Goal: Book appointment/travel/reservation

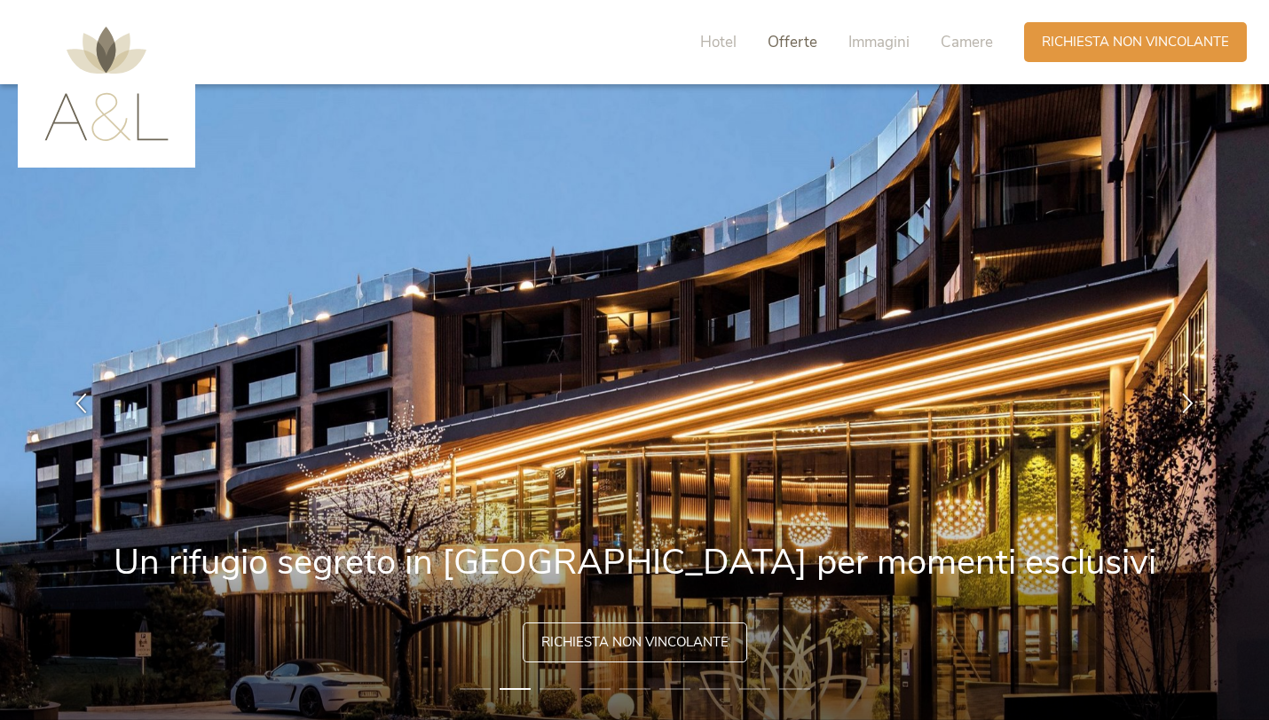
click at [797, 48] on span "Offerte" at bounding box center [792, 42] width 50 height 20
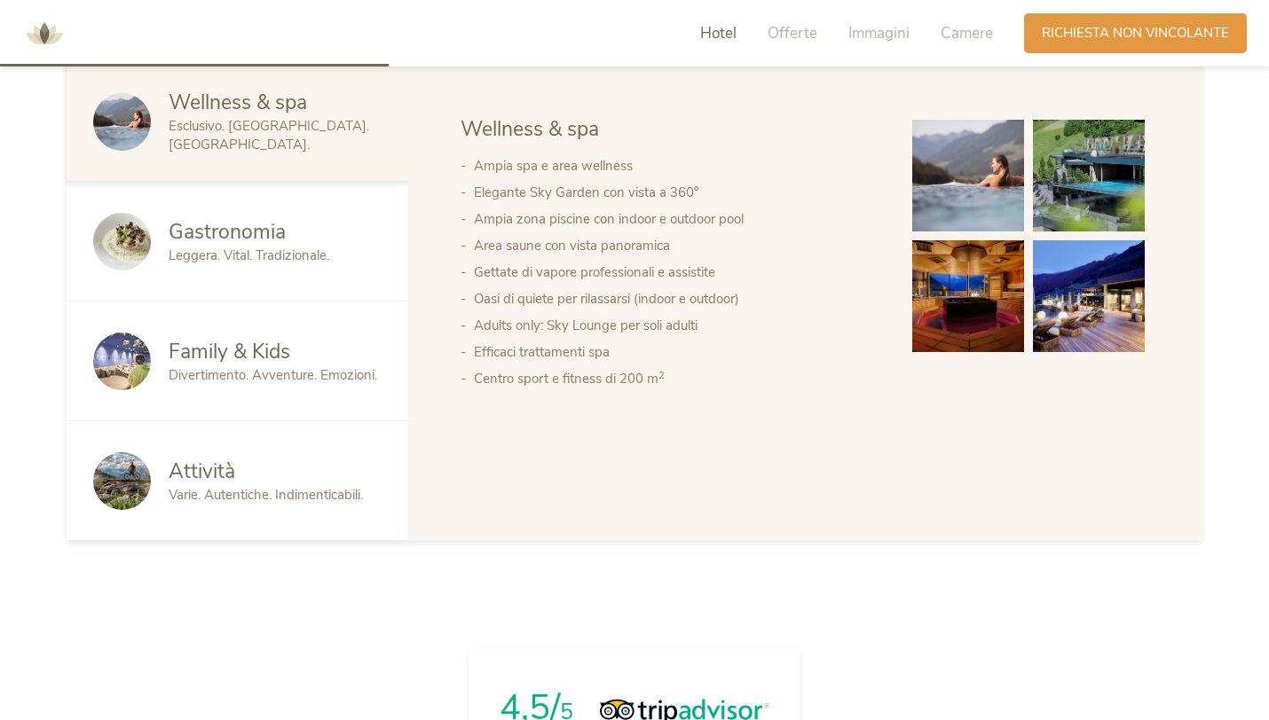
scroll to position [531, 0]
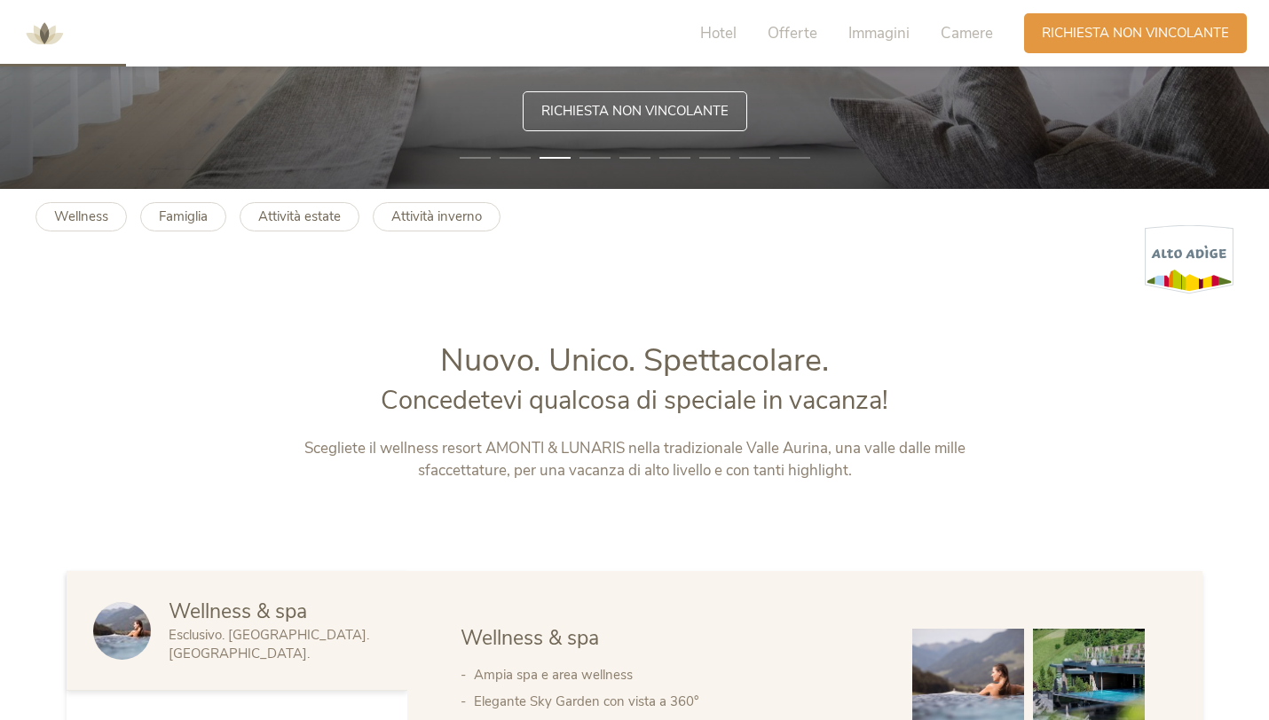
click at [937, 38] on div "Hotel Offerte Immagini Camere" at bounding box center [851, 33] width 346 height 40
click at [964, 29] on span "Camere" at bounding box center [966, 33] width 52 height 20
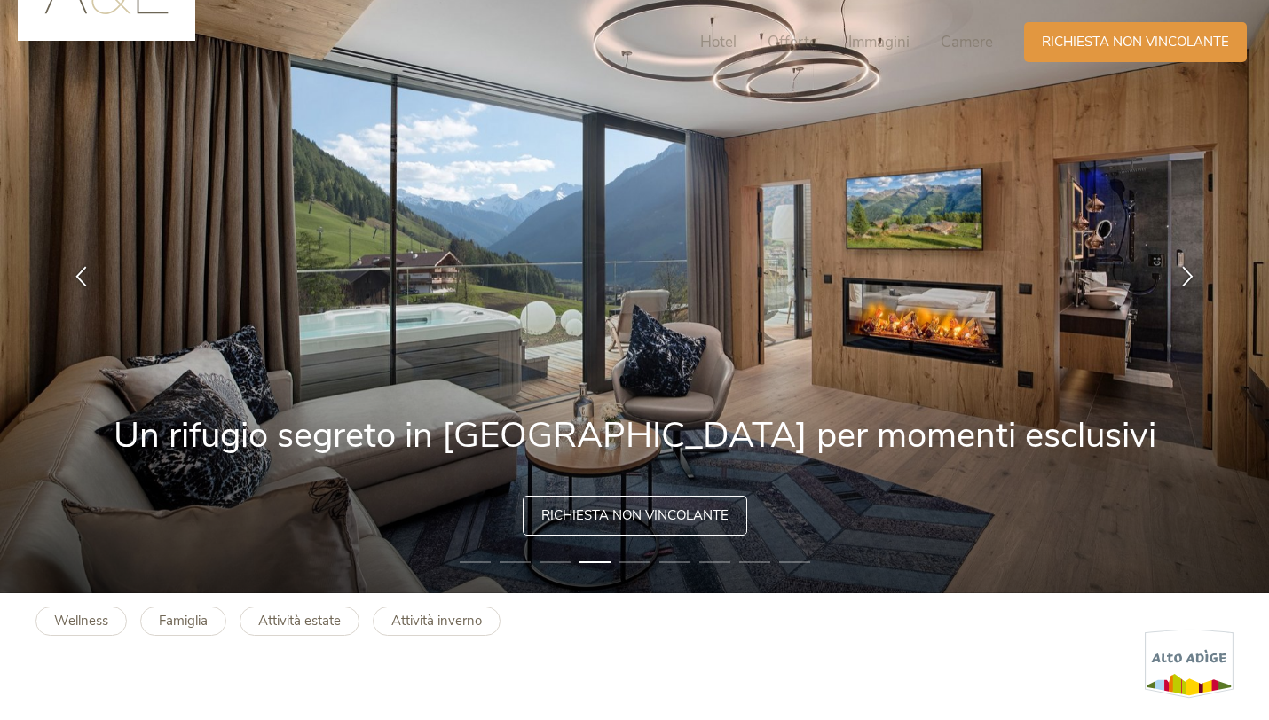
scroll to position [0, 0]
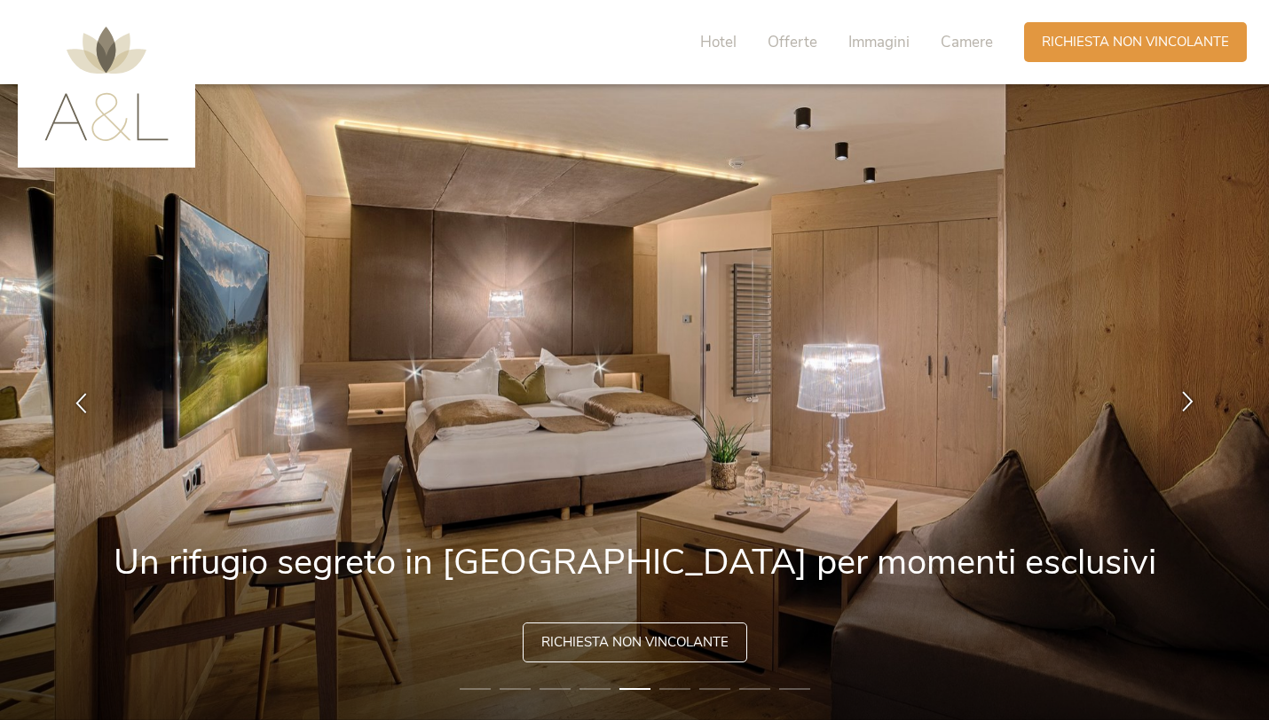
click at [1190, 419] on div at bounding box center [1187, 402] width 56 height 56
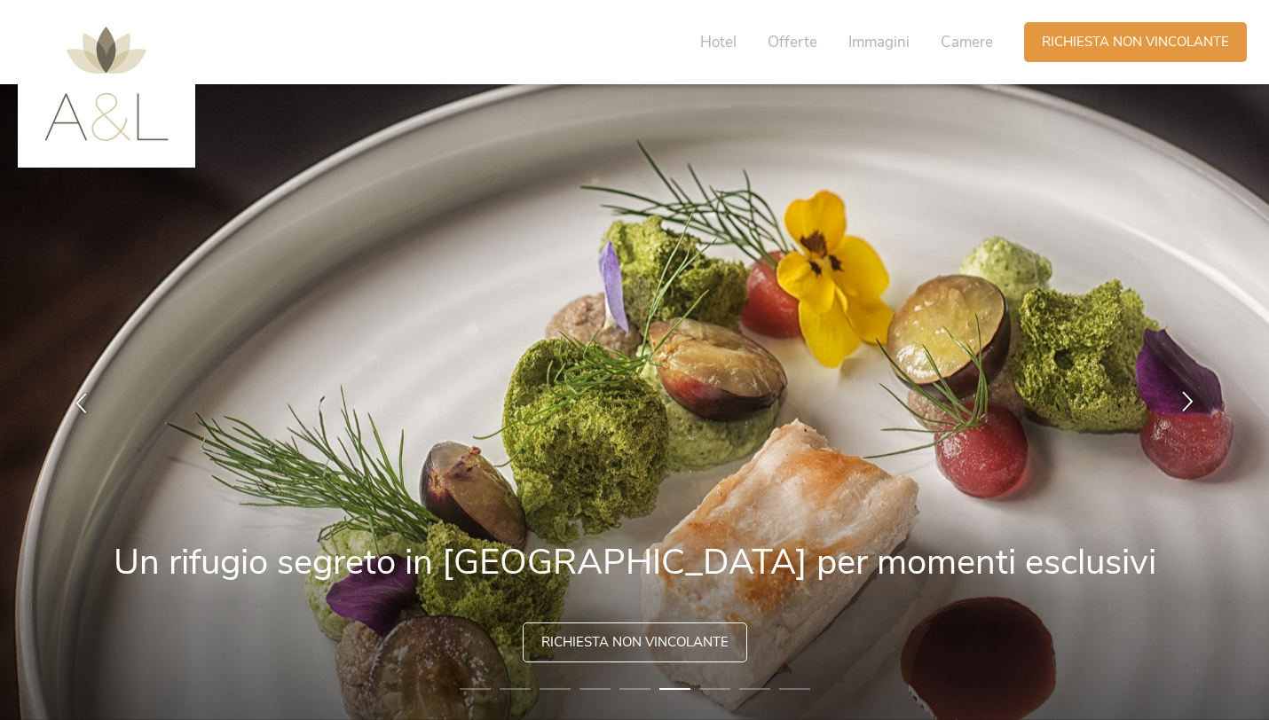
click at [1190, 412] on div at bounding box center [1187, 402] width 56 height 56
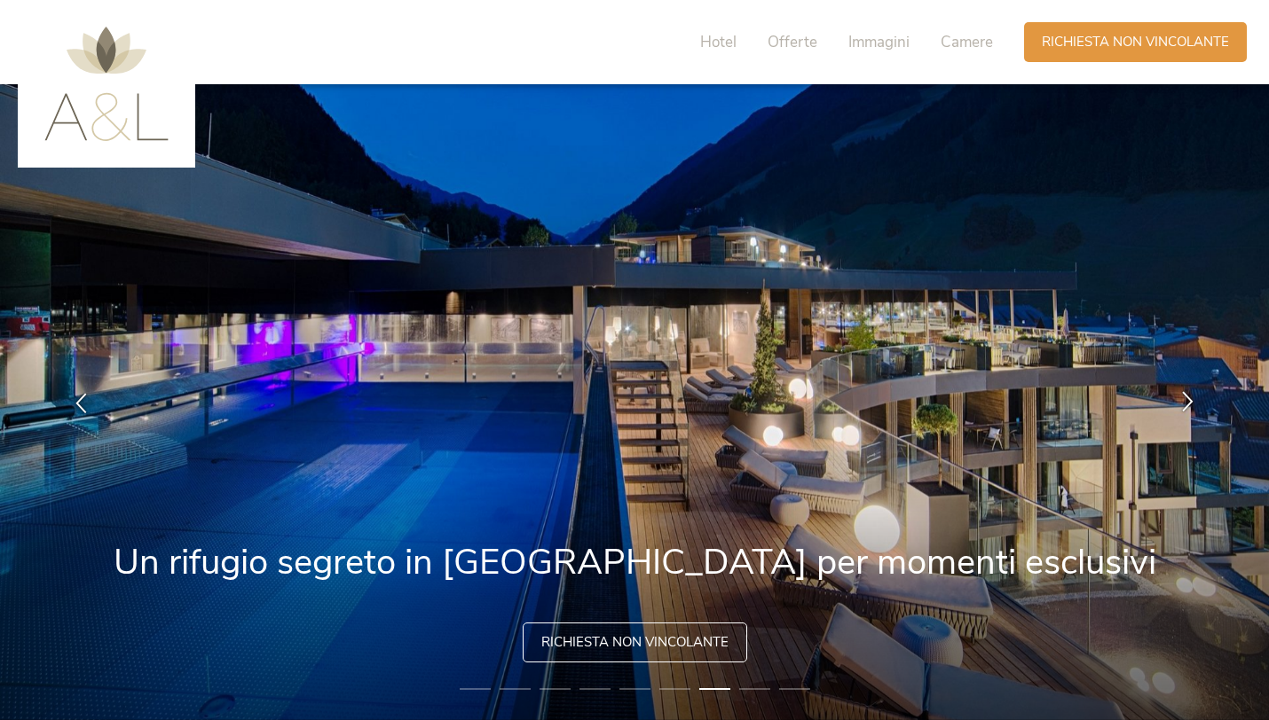
click at [1190, 400] on icon at bounding box center [1187, 400] width 20 height 20
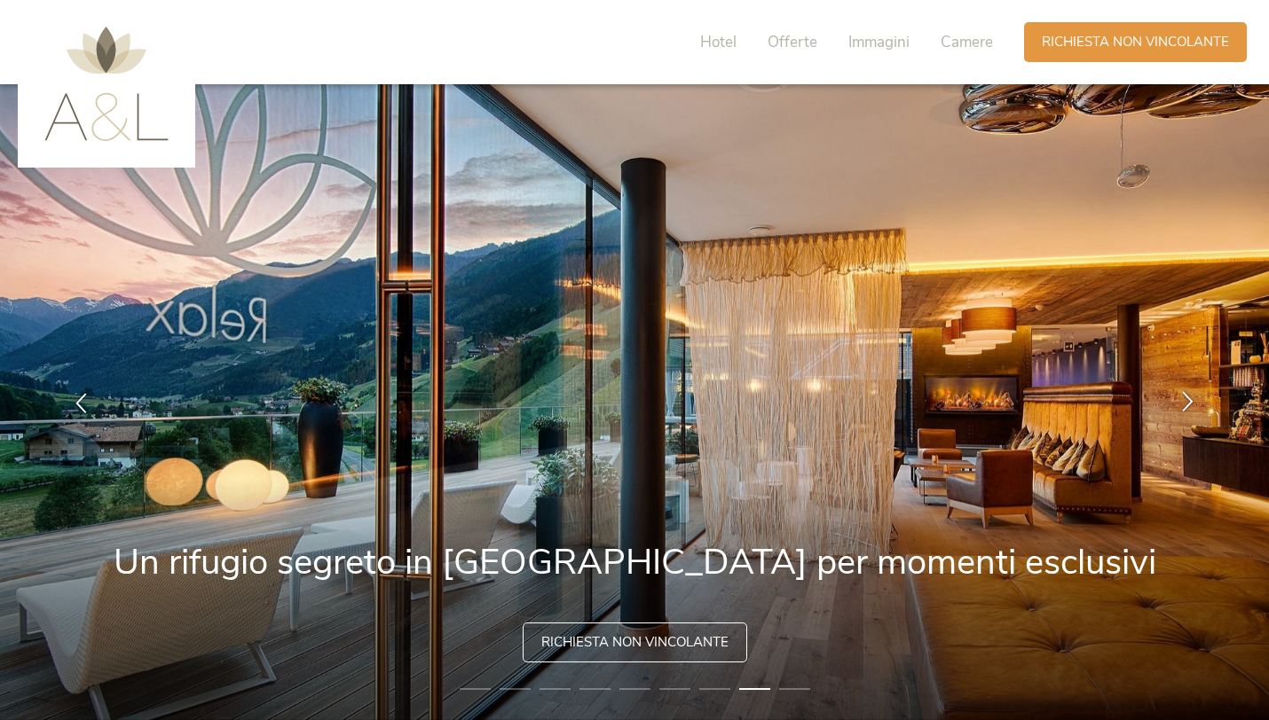
click at [1191, 404] on icon at bounding box center [1187, 400] width 20 height 20
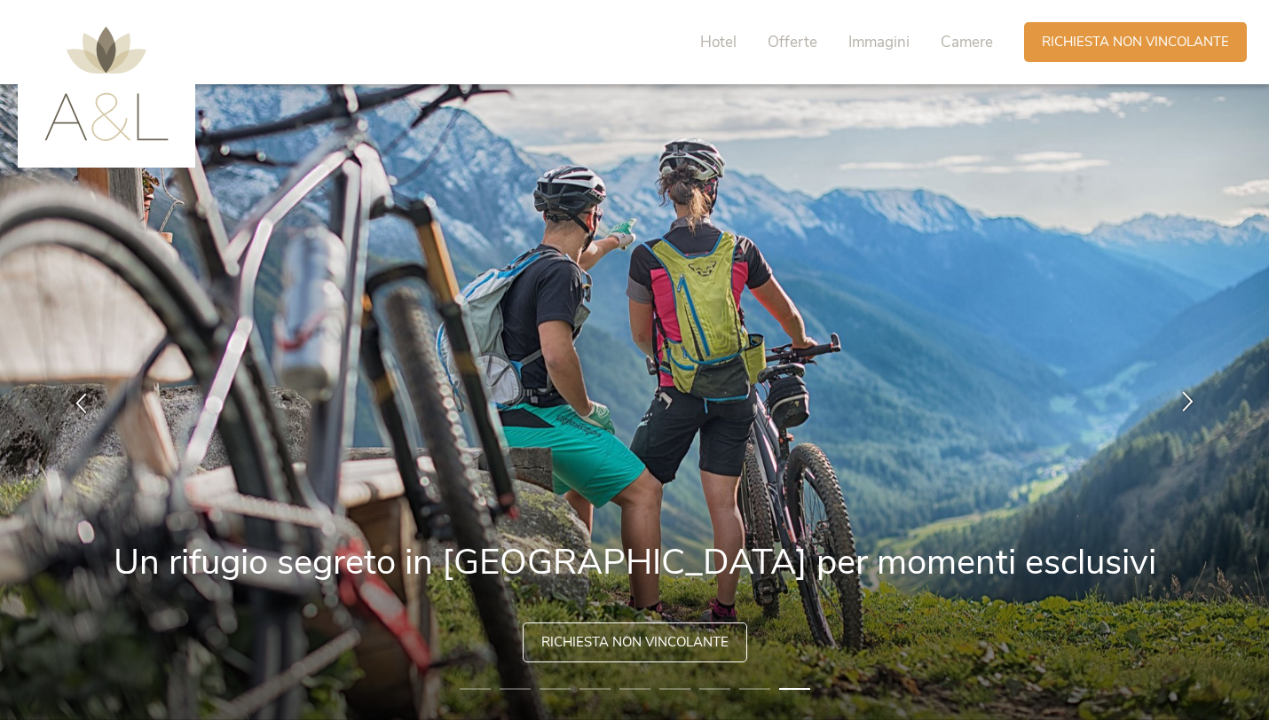
click at [1189, 400] on icon at bounding box center [1187, 400] width 20 height 20
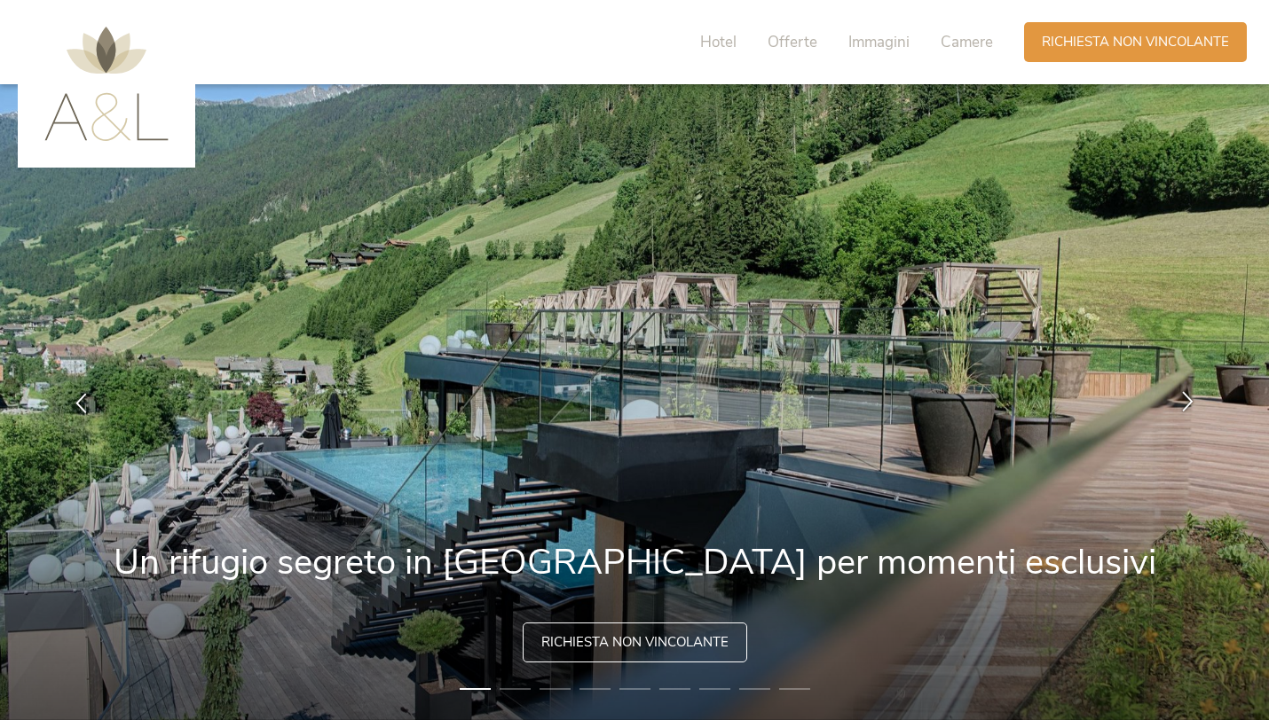
click at [1188, 398] on icon at bounding box center [1187, 400] width 20 height 20
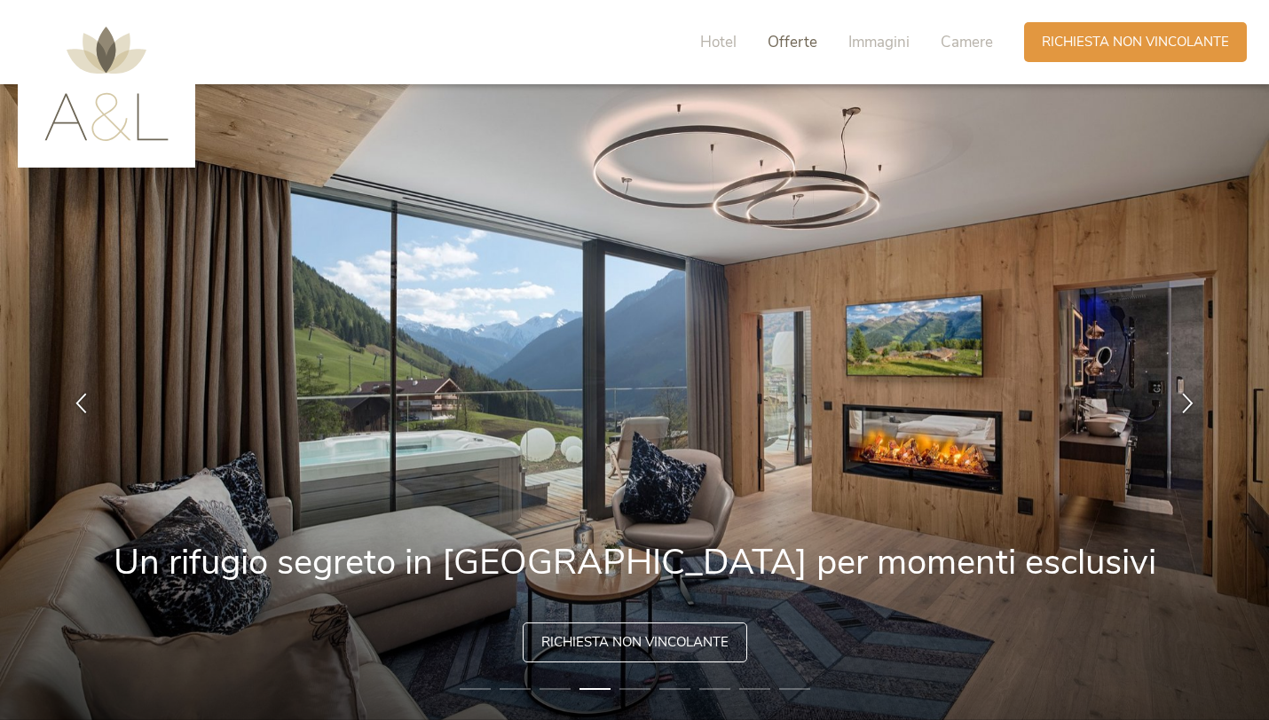
click at [798, 41] on span "Offerte" at bounding box center [792, 42] width 50 height 20
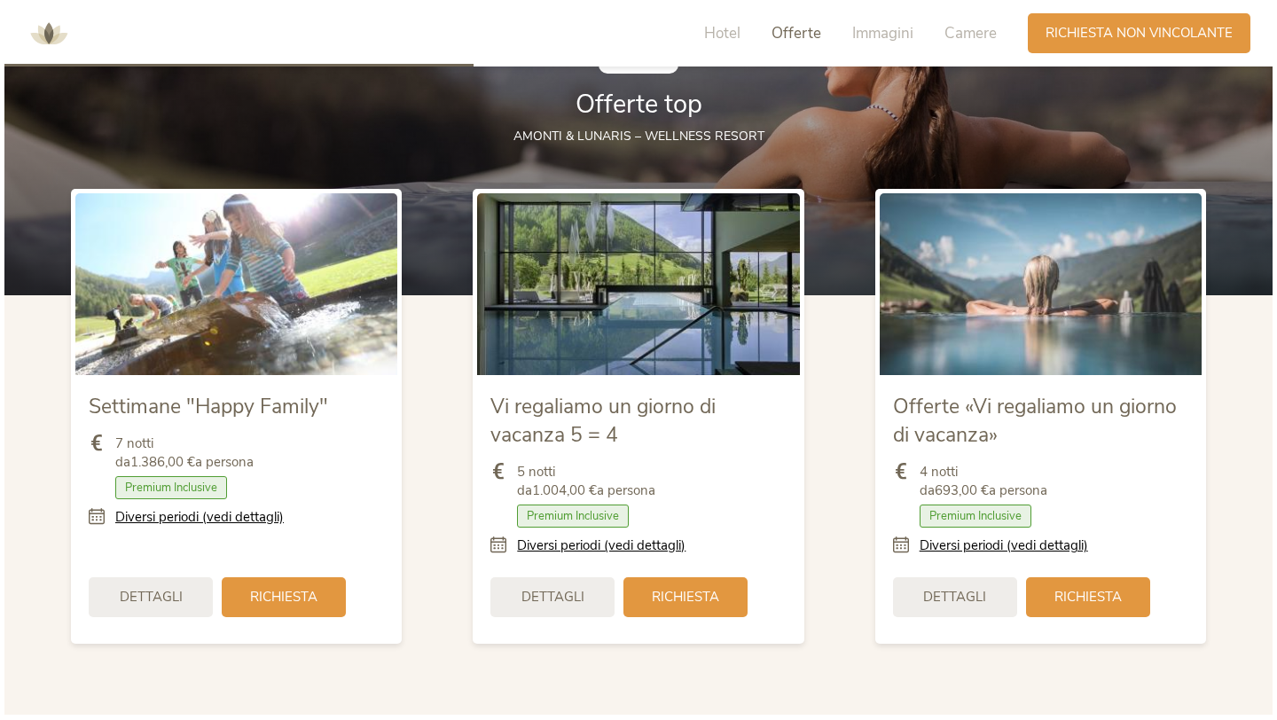
scroll to position [1989, 0]
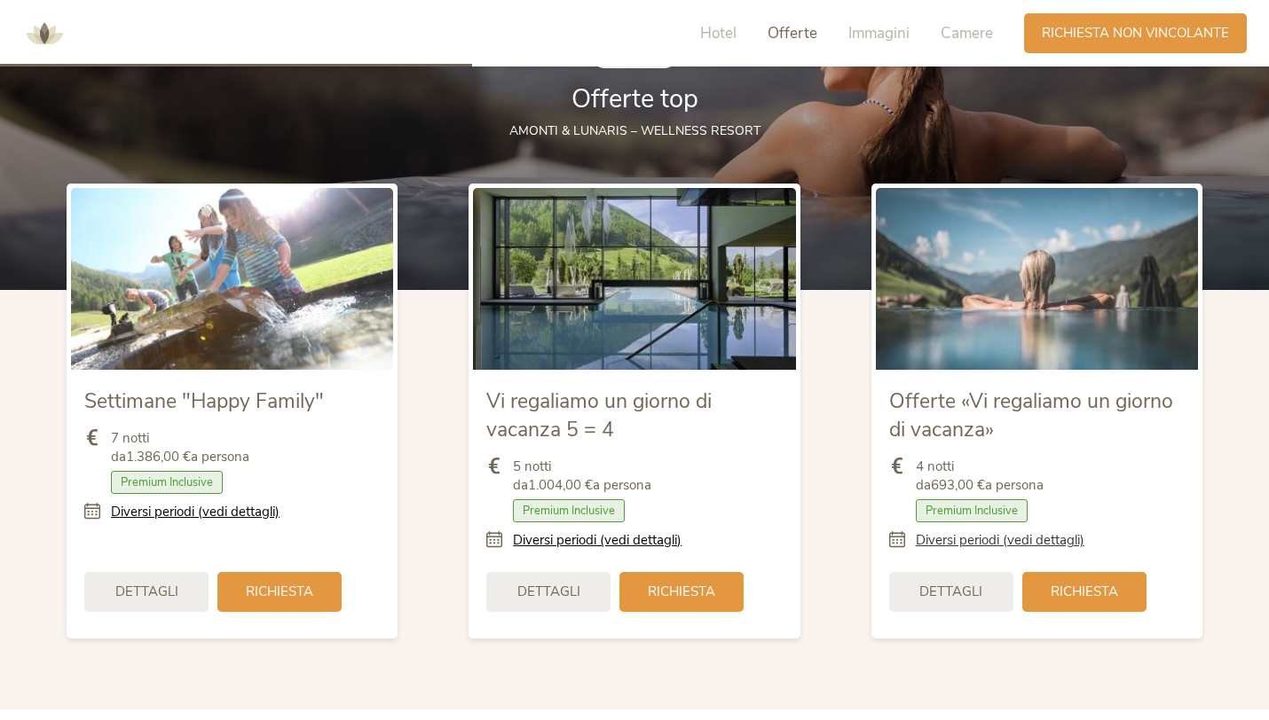
click at [997, 544] on link "Diversi periodi (vedi dettagli)" at bounding box center [999, 540] width 169 height 19
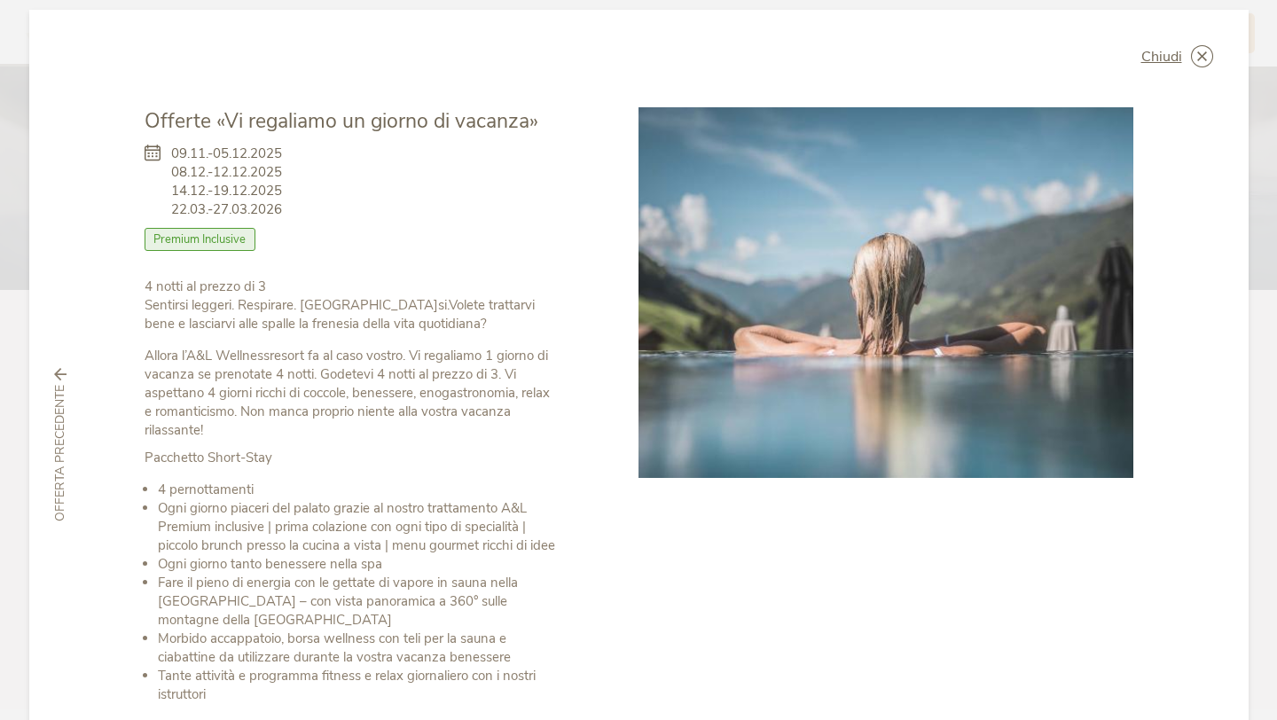
scroll to position [0, 0]
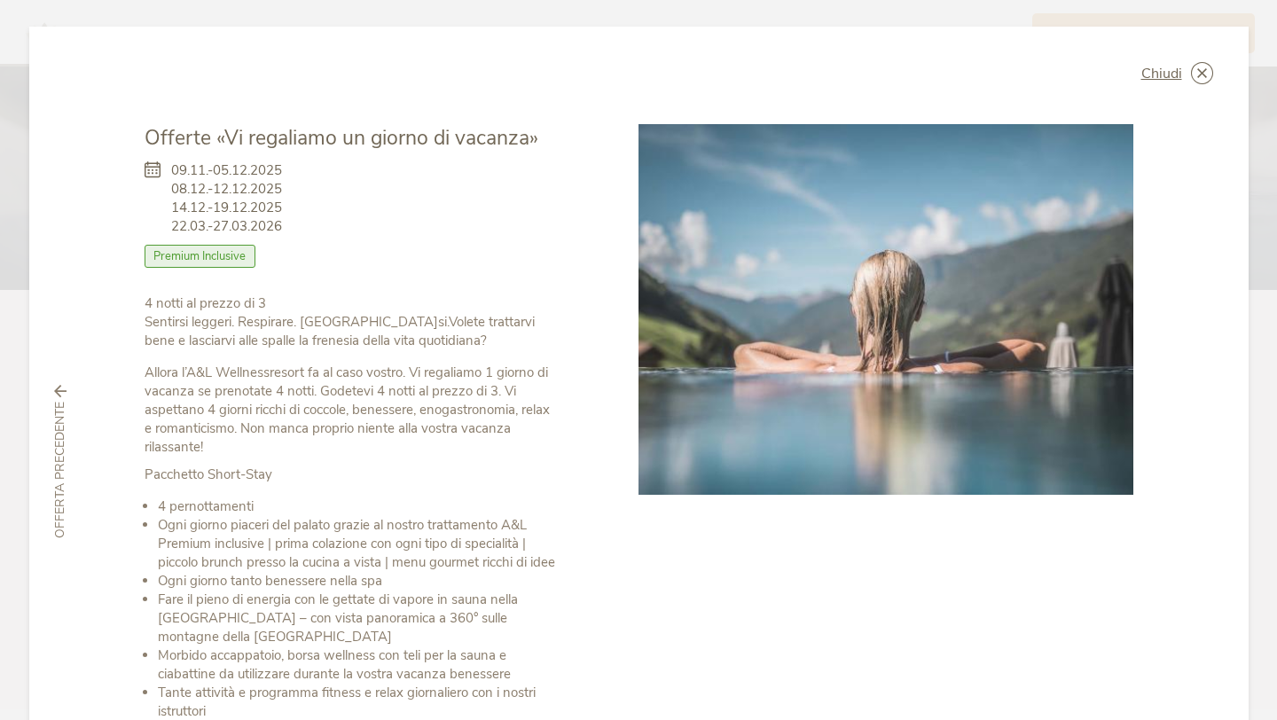
click at [193, 165] on span "09.11.-05.12.2025 08.12.-12.12.2025 14.12.-19.12.2025 22.03.-27.03.2026" at bounding box center [226, 198] width 111 height 75
click at [1192, 70] on icon at bounding box center [1202, 73] width 22 height 22
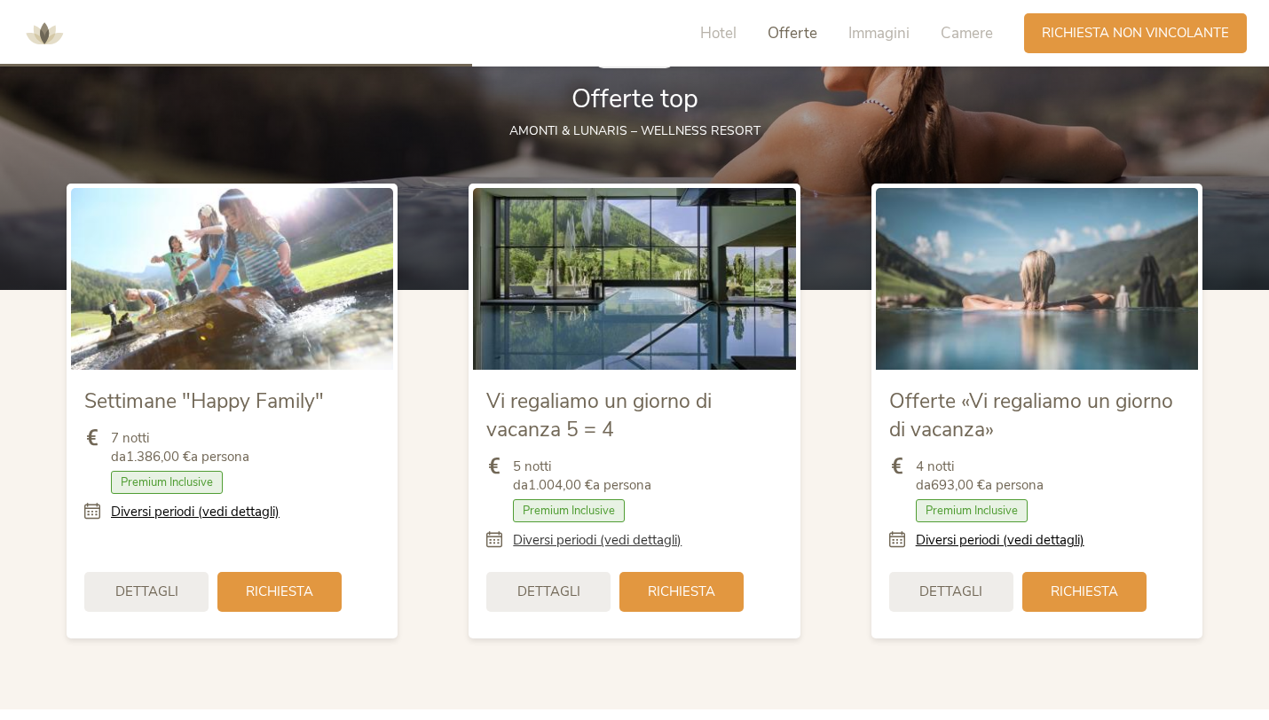
click at [600, 548] on link "Diversi periodi (vedi dettagli)" at bounding box center [597, 540] width 169 height 19
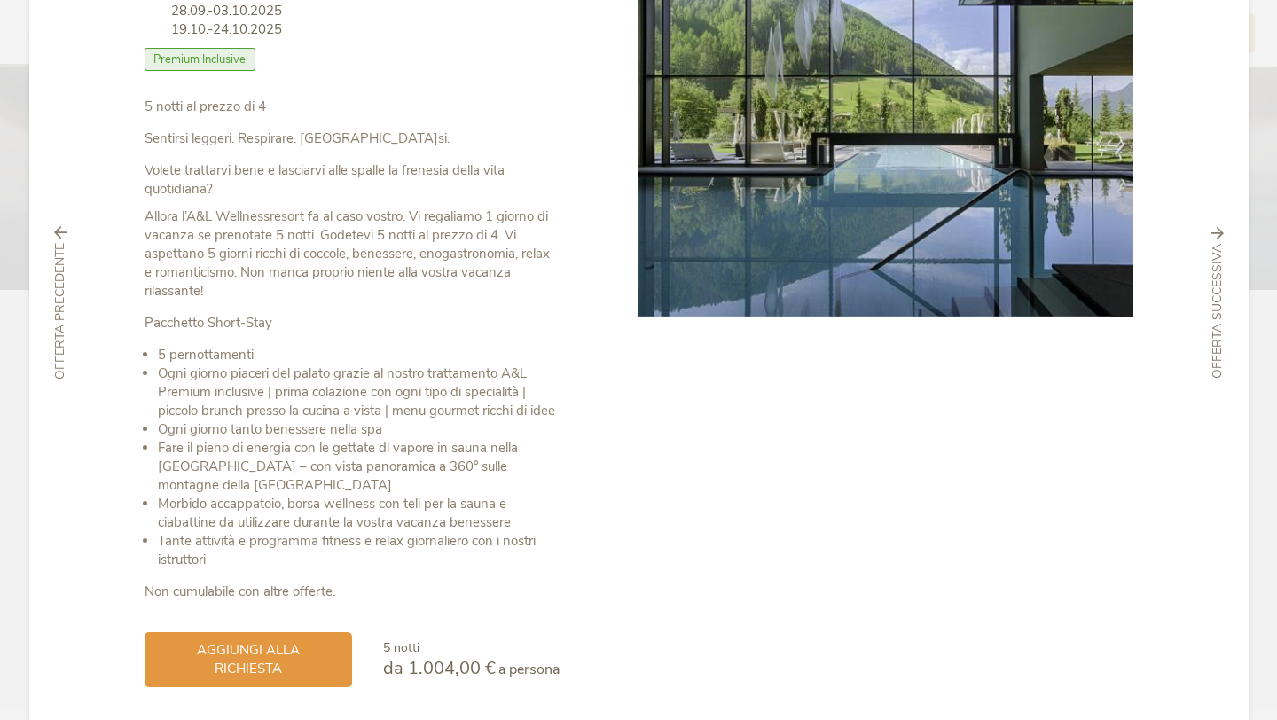
scroll to position [262, 0]
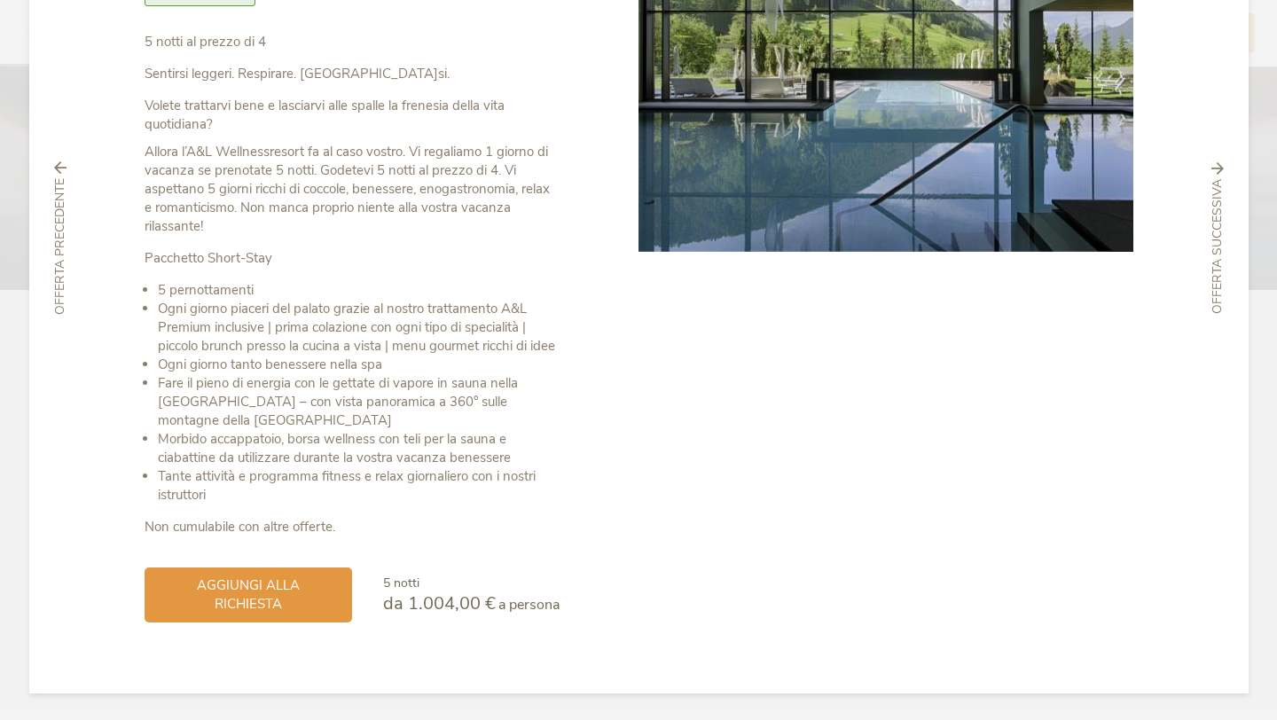
click at [404, 609] on span "da 1.004,00 €" at bounding box center [439, 604] width 113 height 24
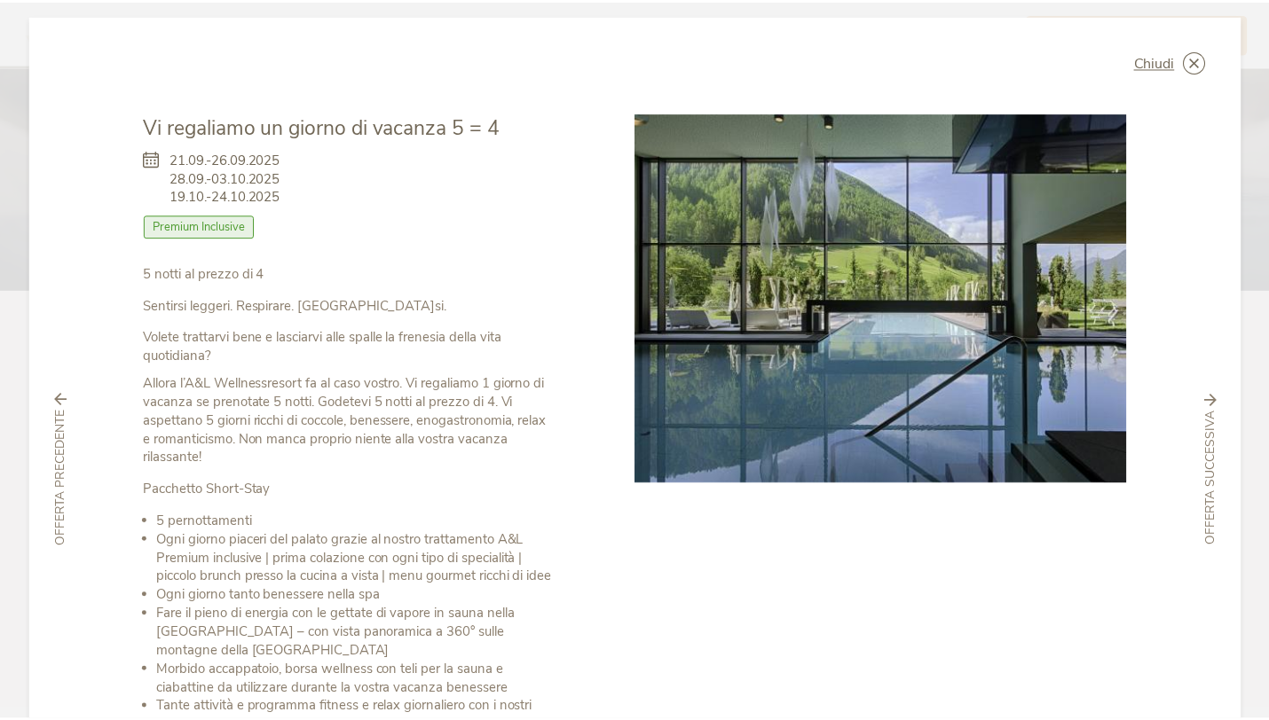
scroll to position [0, 0]
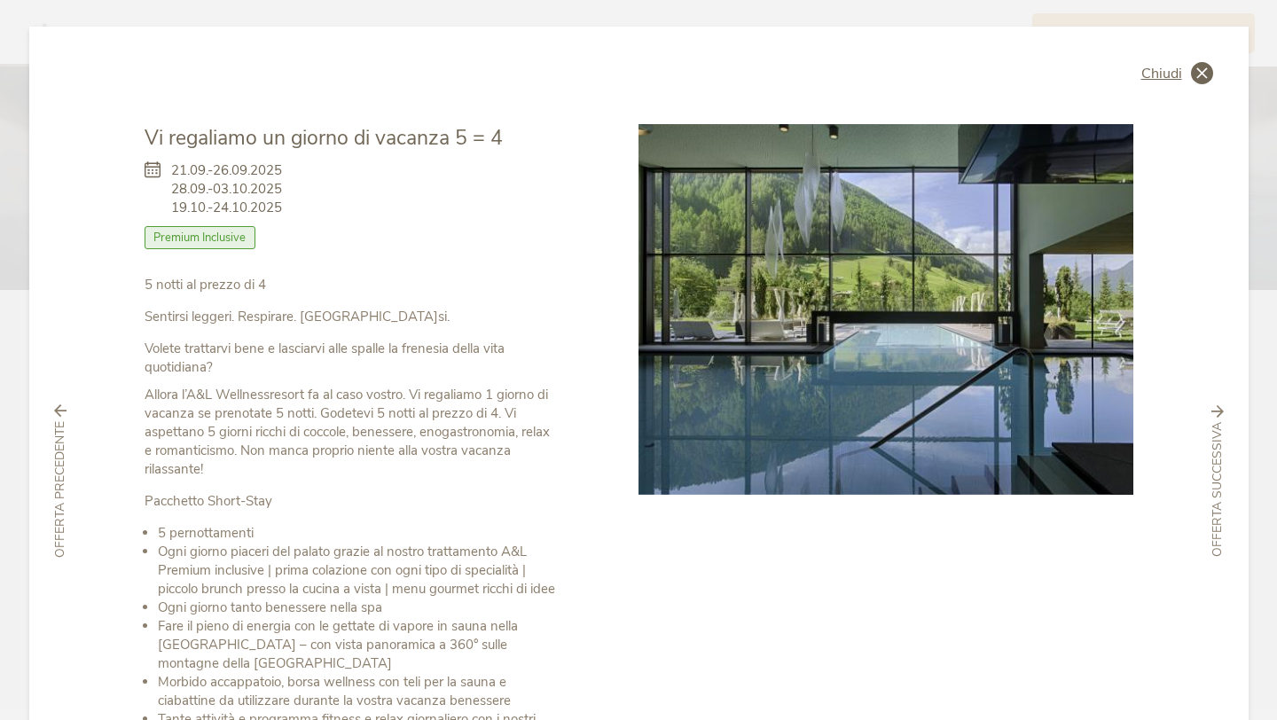
click at [1197, 69] on icon at bounding box center [1202, 73] width 22 height 22
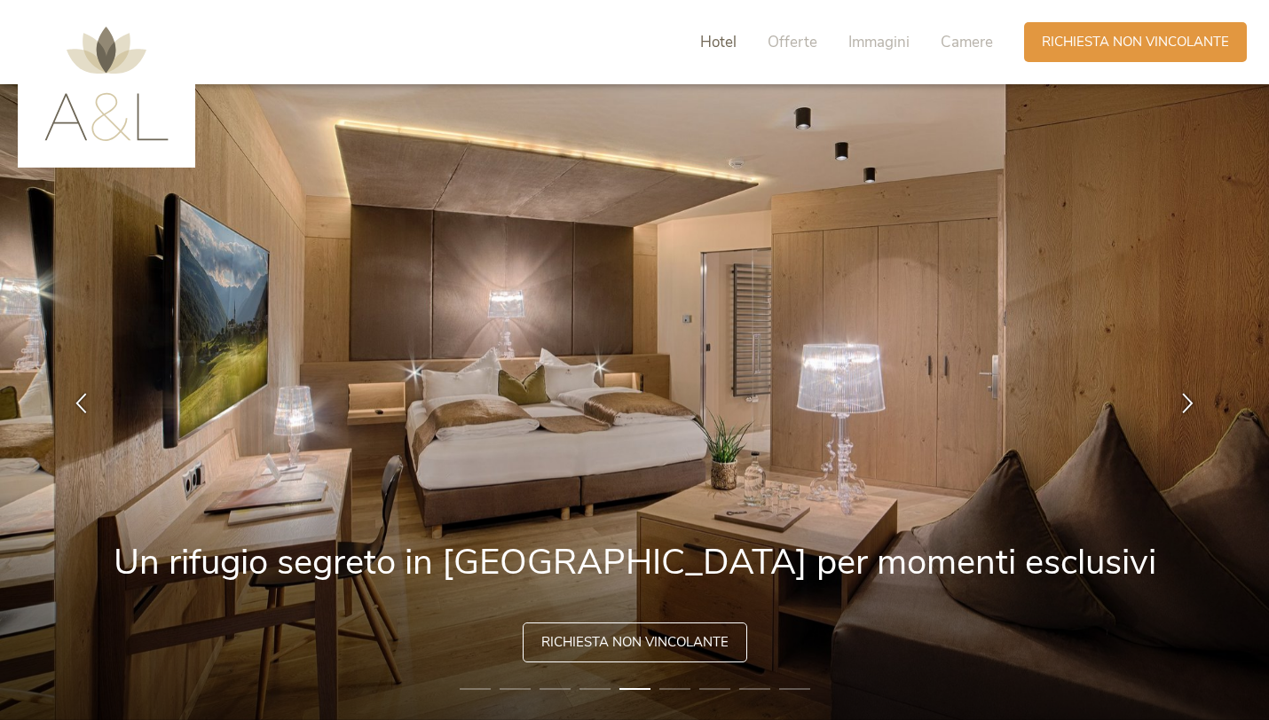
click at [705, 39] on span "Hotel" at bounding box center [718, 42] width 36 height 20
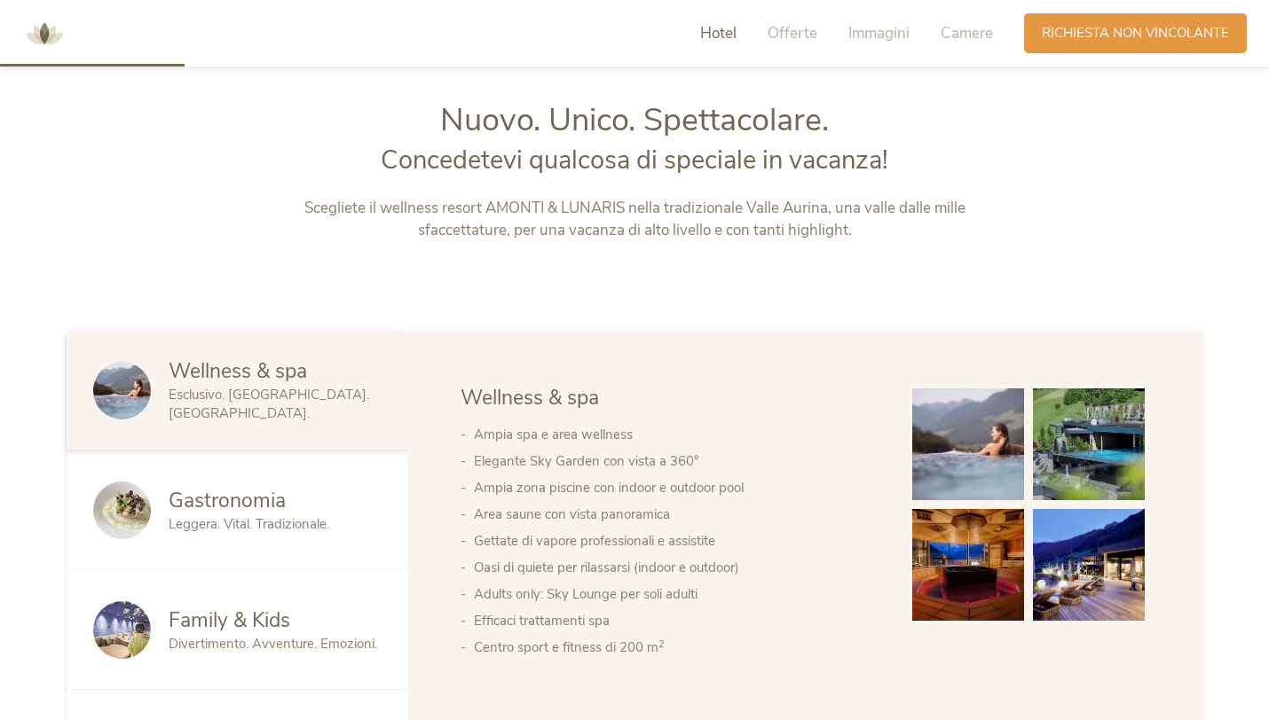
scroll to position [782, 0]
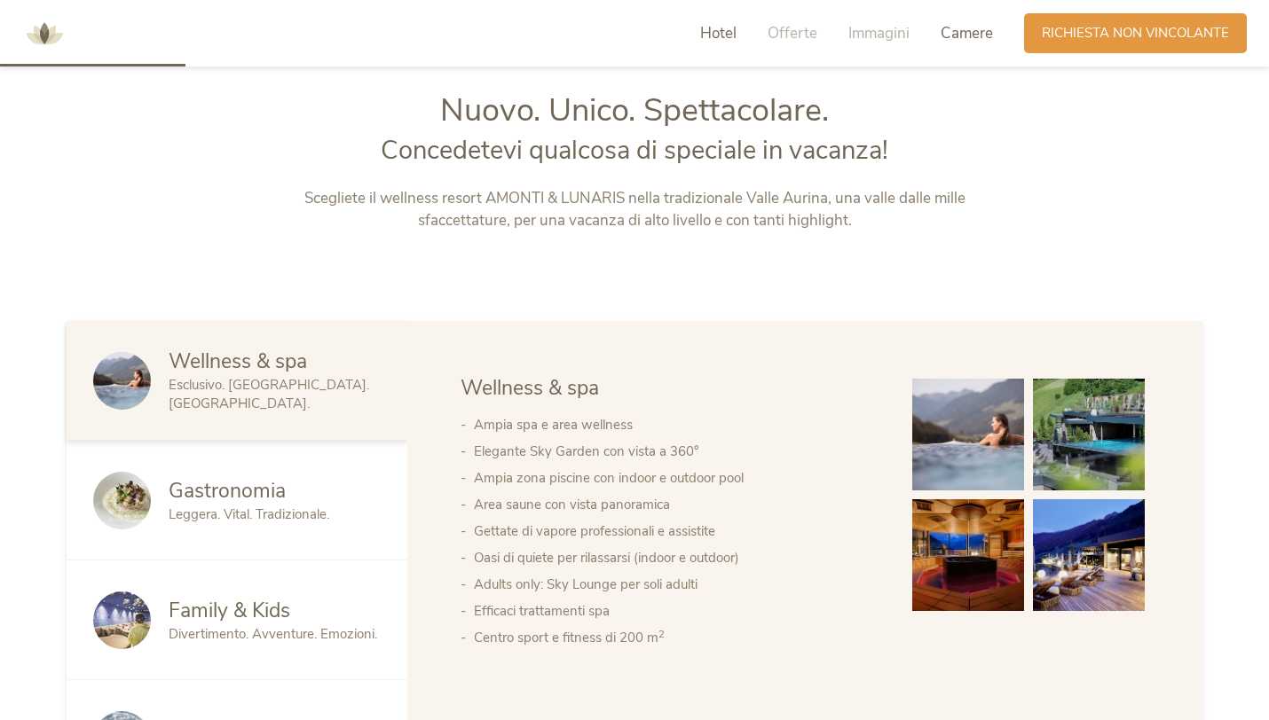
click at [977, 28] on span "Camere" at bounding box center [966, 33] width 52 height 20
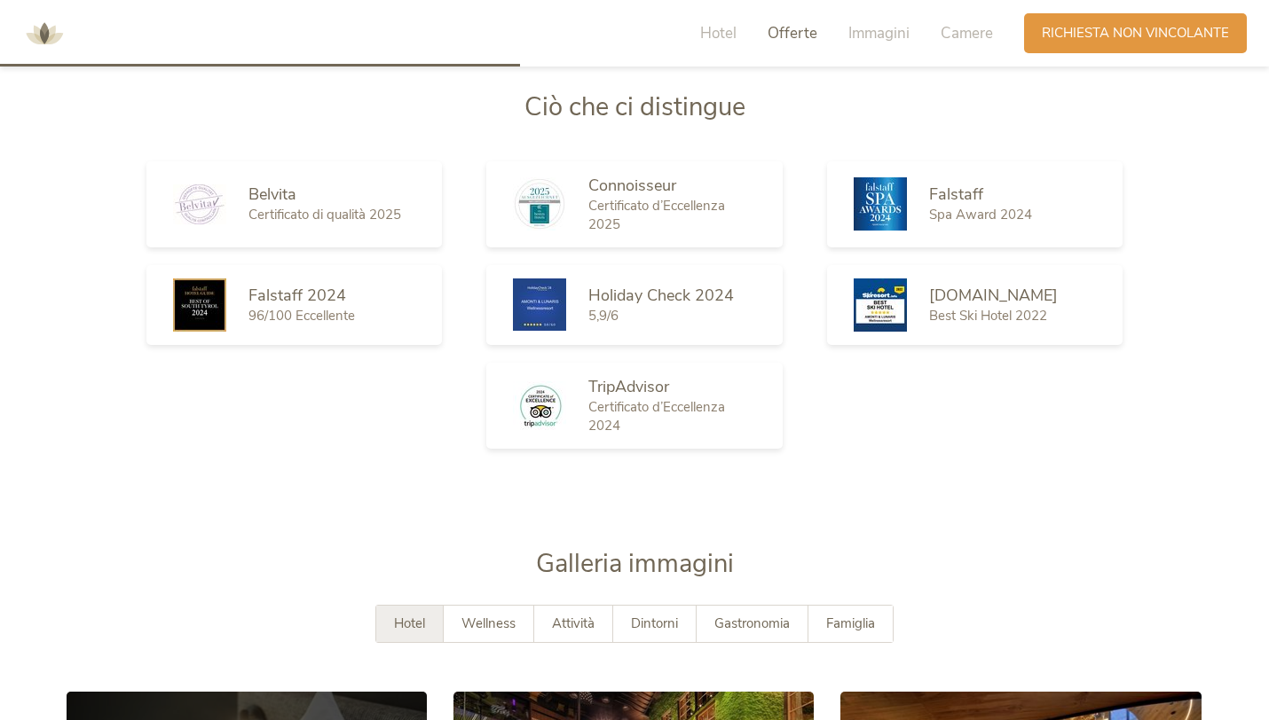
scroll to position [1937, 0]
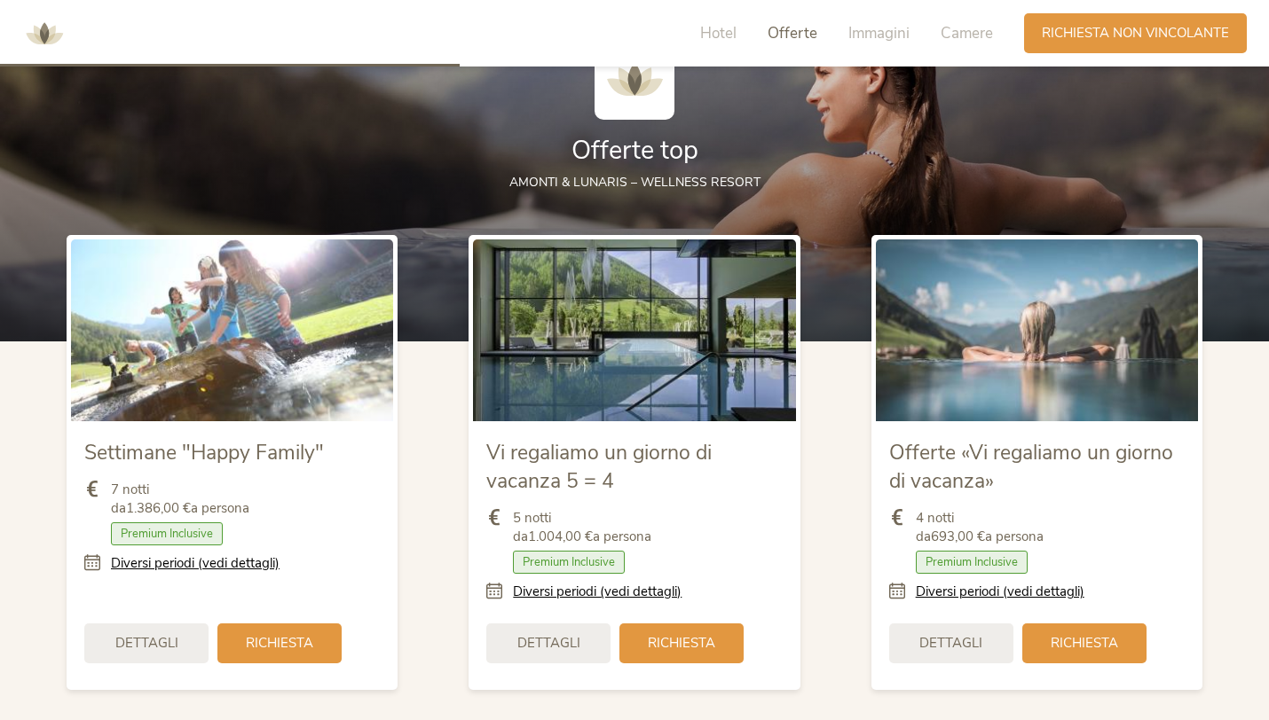
click at [58, 36] on img at bounding box center [44, 33] width 53 height 53
